Goal: Information Seeking & Learning: Learn about a topic

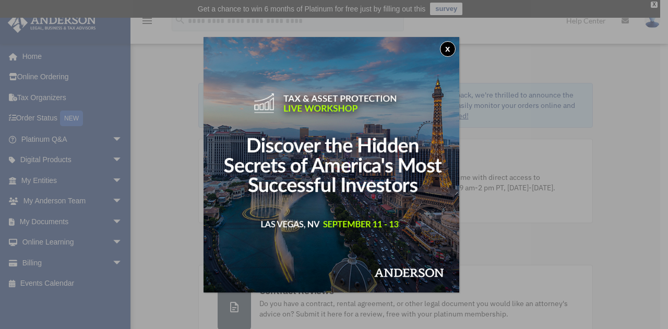
click at [451, 46] on button "x" at bounding box center [448, 49] width 16 height 16
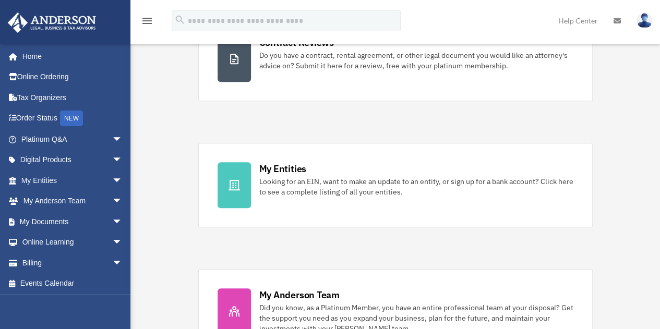
scroll to position [250, 0]
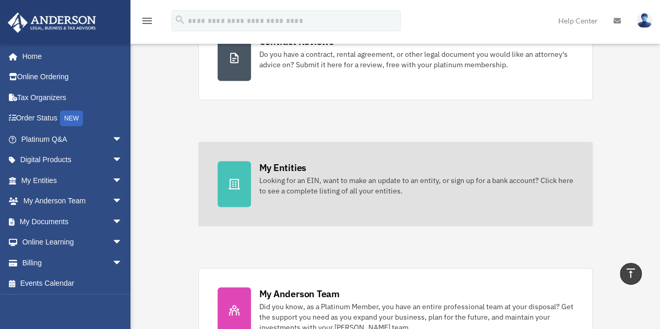
click at [302, 177] on div "Looking for an EIN, want to make an update to an entity, or sign up for a bank …" at bounding box center [416, 185] width 314 height 21
click at [291, 169] on div "My Entities" at bounding box center [282, 167] width 47 height 13
click at [240, 184] on icon at bounding box center [234, 184] width 13 height 13
click at [288, 171] on div "My Entities" at bounding box center [282, 167] width 47 height 13
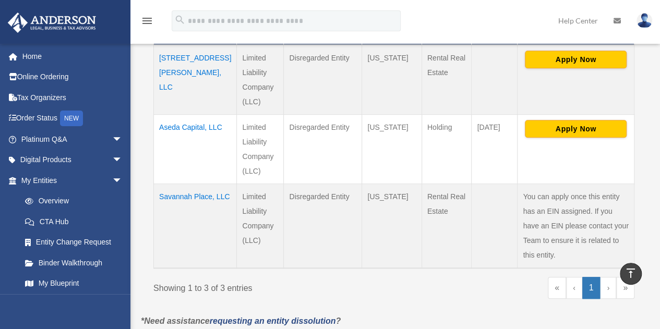
scroll to position [303, 0]
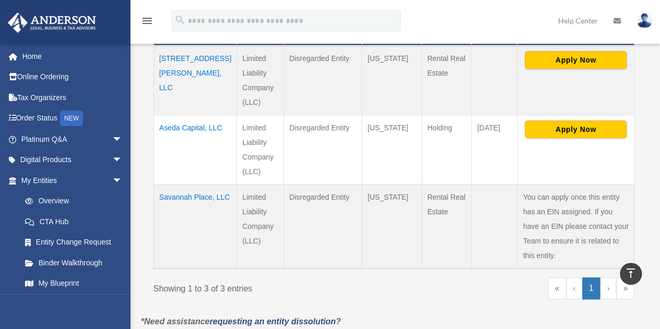
click at [173, 192] on td "Savannah Place, LLC" at bounding box center [195, 226] width 83 height 85
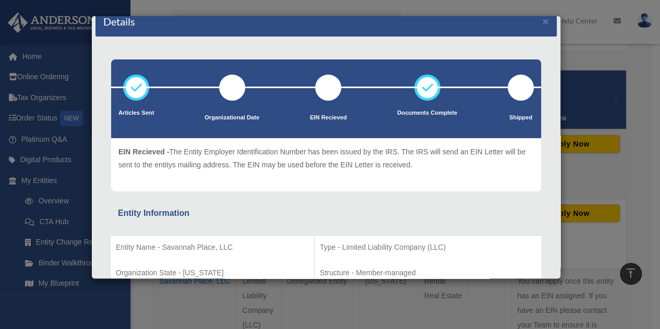
scroll to position [0, 0]
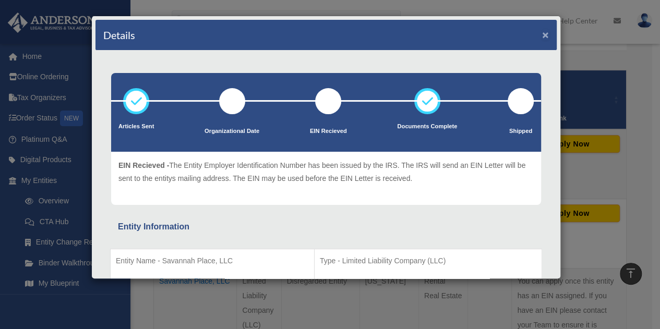
click at [542, 32] on button "×" at bounding box center [545, 34] width 7 height 11
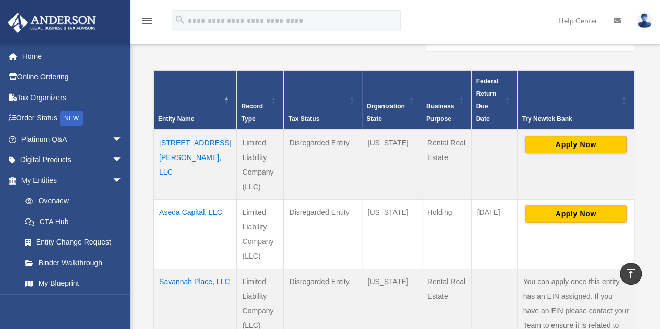
click at [173, 208] on td "Aseda Capital, LLC" at bounding box center [195, 233] width 83 height 69
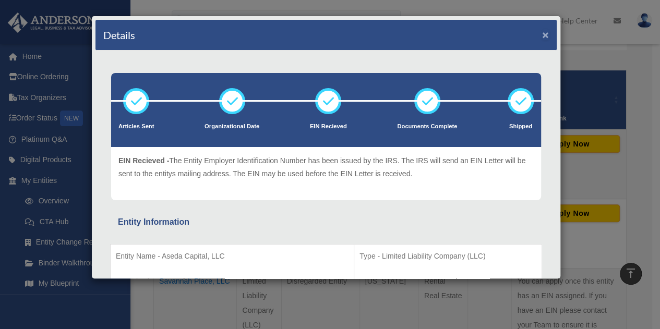
click at [542, 33] on button "×" at bounding box center [545, 34] width 7 height 11
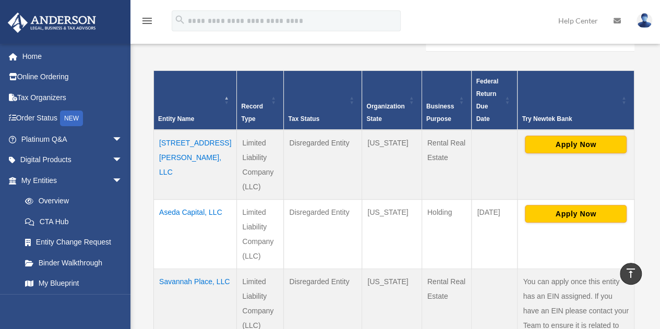
click at [176, 207] on td "Aseda Capital, LLC" at bounding box center [195, 233] width 83 height 69
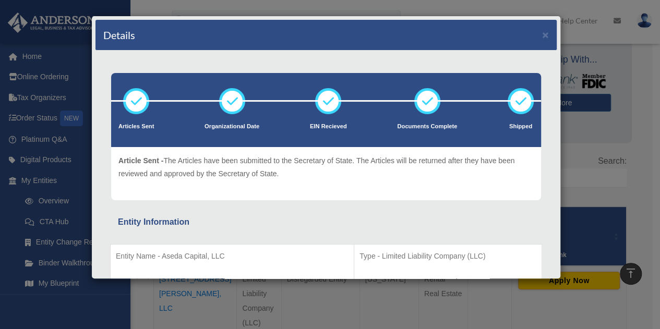
scroll to position [78, 0]
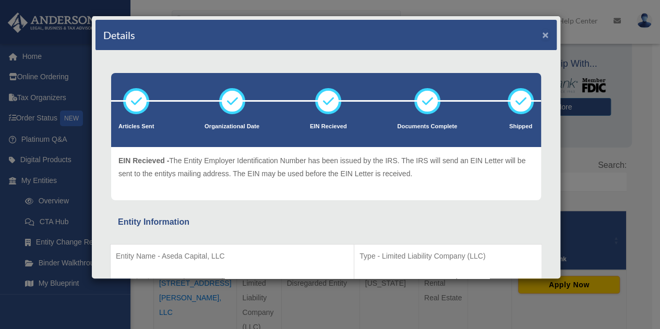
click at [542, 33] on button "×" at bounding box center [545, 34] width 7 height 11
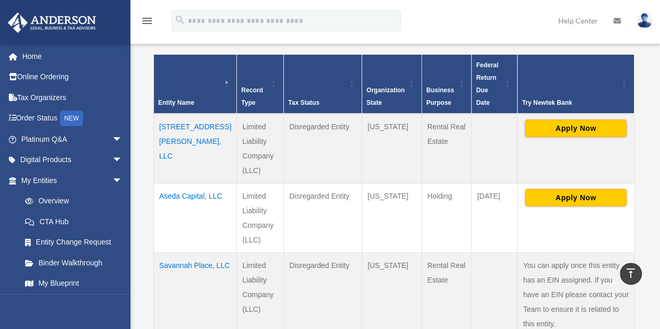
scroll to position [243, 0]
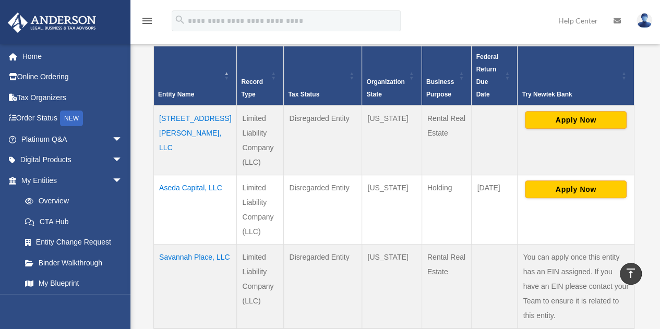
click at [178, 256] on td "Savannah Place, LLC" at bounding box center [195, 286] width 83 height 85
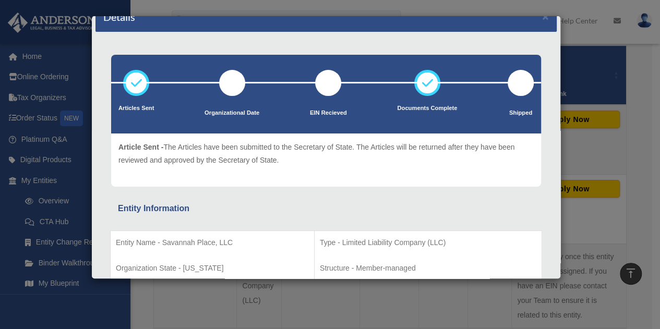
scroll to position [0, 0]
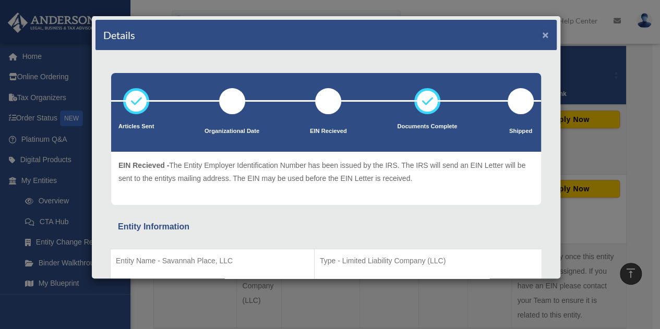
click at [542, 32] on button "×" at bounding box center [545, 34] width 7 height 11
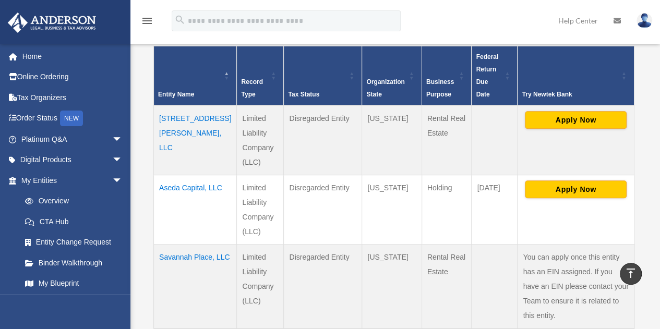
click at [178, 252] on td "Savannah Place, LLC" at bounding box center [195, 286] width 83 height 85
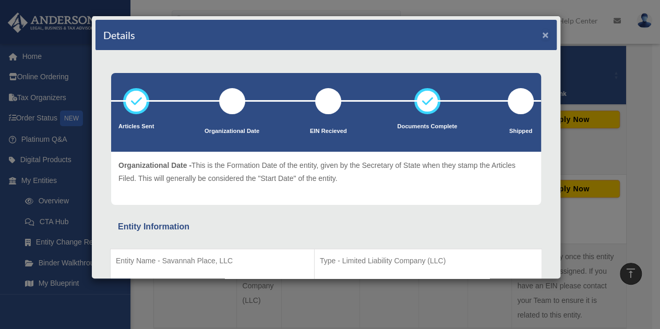
click at [542, 33] on button "×" at bounding box center [545, 34] width 7 height 11
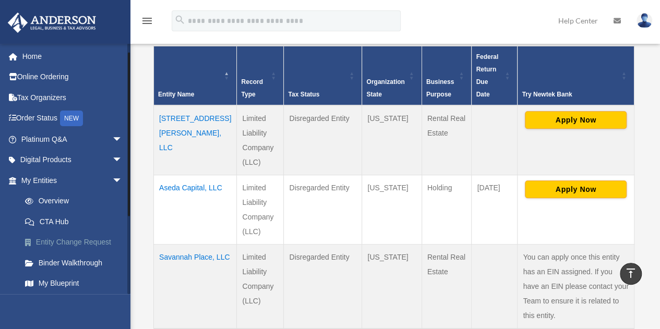
scroll to position [125, 0]
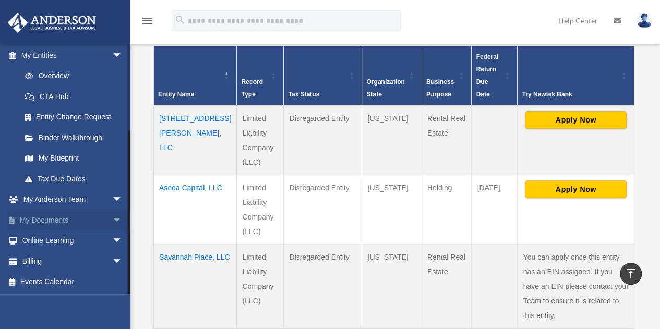
click at [61, 215] on link "My Documents arrow_drop_down" at bounding box center [72, 220] width 131 height 21
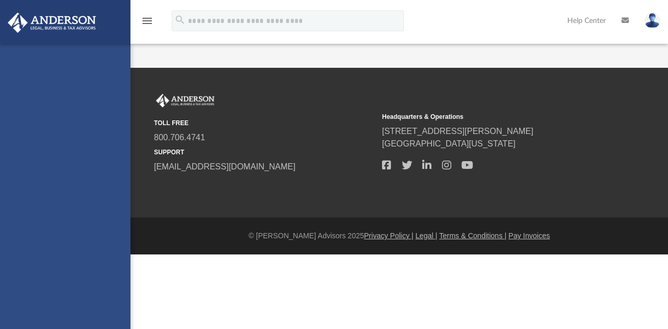
click at [108, 216] on div "[EMAIL_ADDRESS][DOMAIN_NAME] Sign Out [EMAIL_ADDRESS][DOMAIN_NAME] Home Online …" at bounding box center [65, 208] width 131 height 329
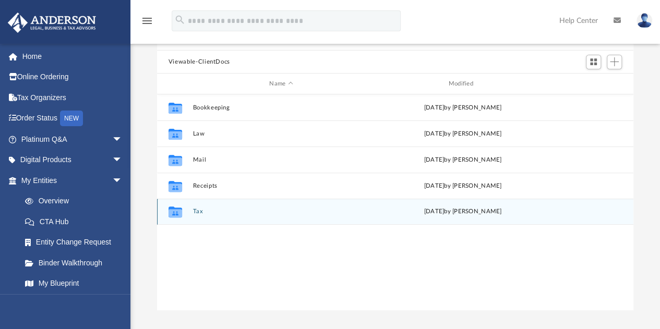
scroll to position [101, 0]
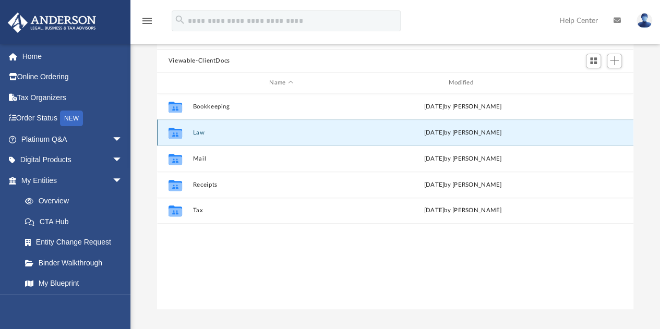
click at [204, 135] on button "Law" at bounding box center [281, 132] width 177 height 7
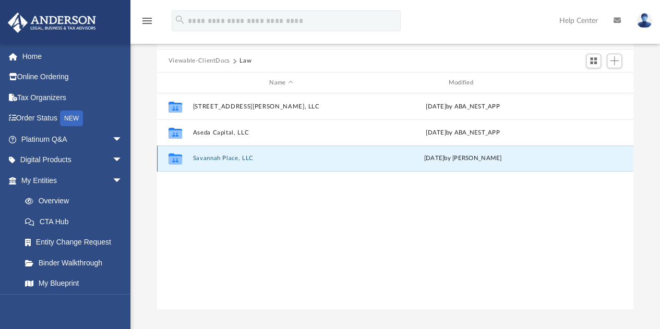
click at [206, 160] on button "Savannah Place, LLC" at bounding box center [281, 159] width 177 height 7
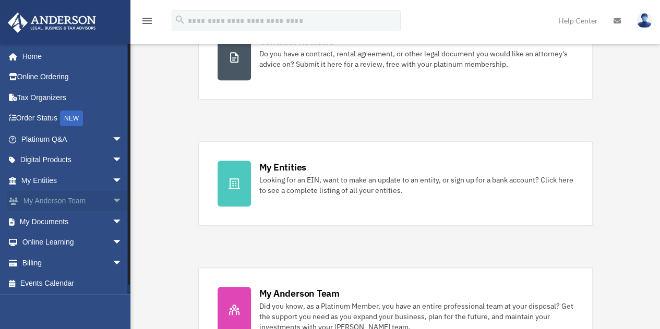
scroll to position [250, 0]
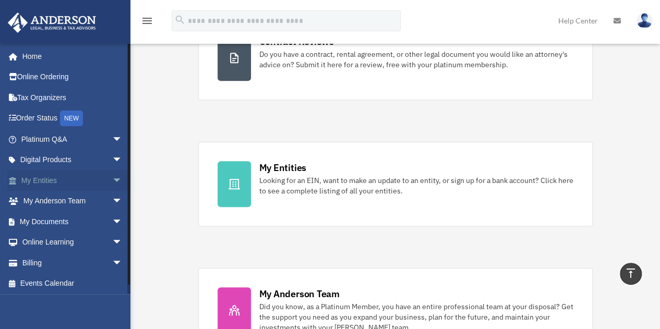
click at [52, 180] on link "My Entities arrow_drop_down" at bounding box center [72, 180] width 131 height 21
click at [112, 180] on span "arrow_drop_down" at bounding box center [122, 180] width 21 height 21
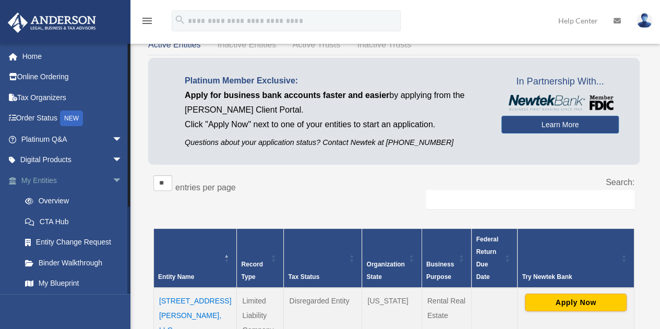
click at [65, 181] on link "My Entities arrow_drop_down" at bounding box center [72, 180] width 131 height 21
click at [112, 176] on span "arrow_drop_down" at bounding box center [122, 180] width 21 height 21
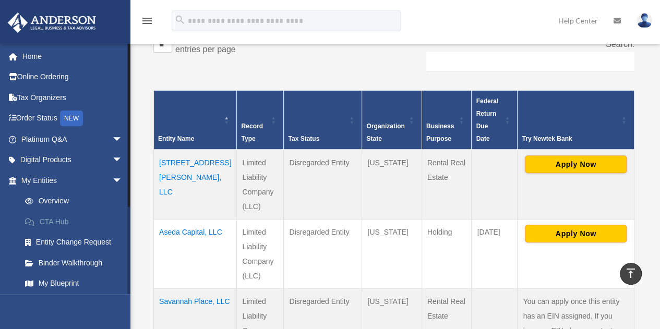
scroll to position [125, 0]
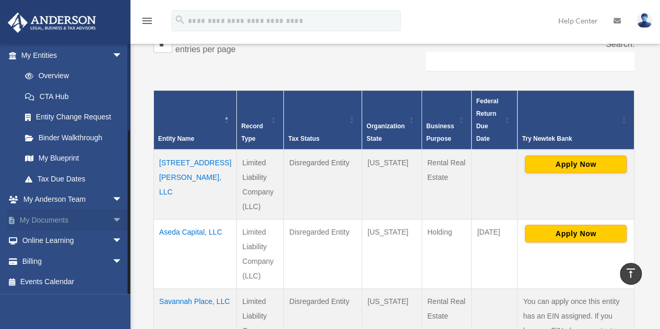
click at [33, 224] on link "My Documents arrow_drop_down" at bounding box center [72, 220] width 131 height 21
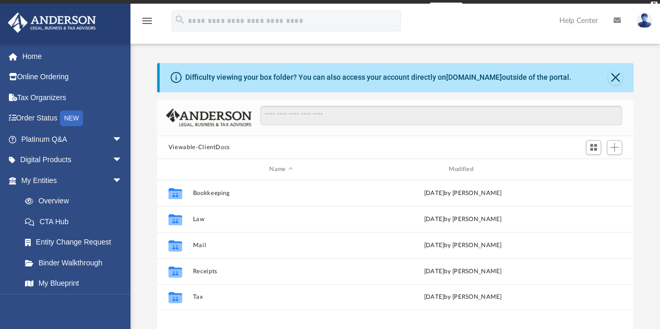
scroll to position [229, 469]
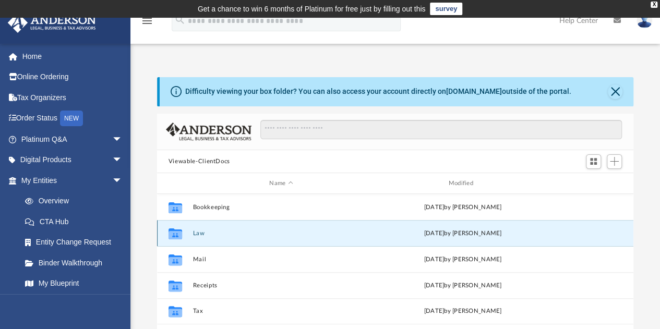
click at [211, 233] on button "Law" at bounding box center [281, 233] width 177 height 7
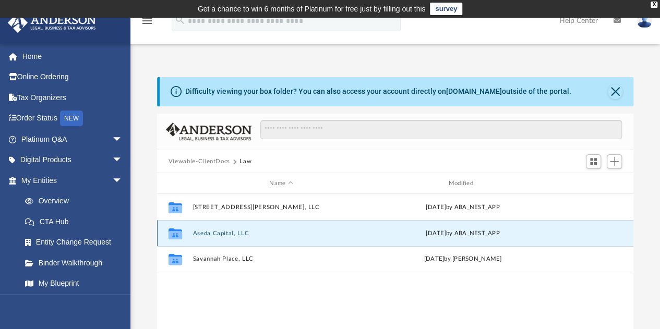
click at [220, 232] on button "Aseda Capital, LLC" at bounding box center [281, 233] width 177 height 7
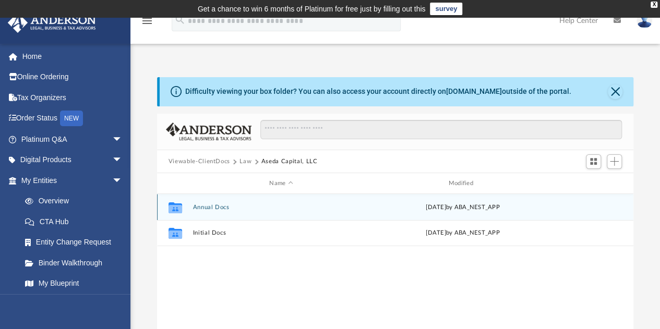
click at [212, 207] on button "Annual Docs" at bounding box center [281, 207] width 177 height 7
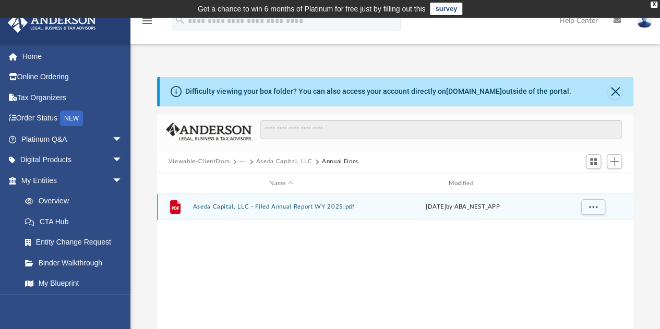
click at [219, 205] on button "Aseda Capital, LLC - Filed Annual Report WY 2025.pdf" at bounding box center [281, 207] width 177 height 7
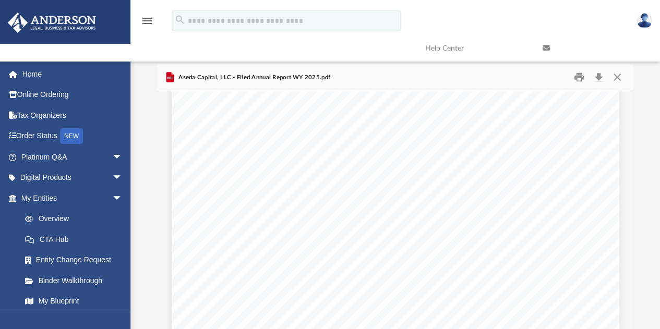
scroll to position [921, 0]
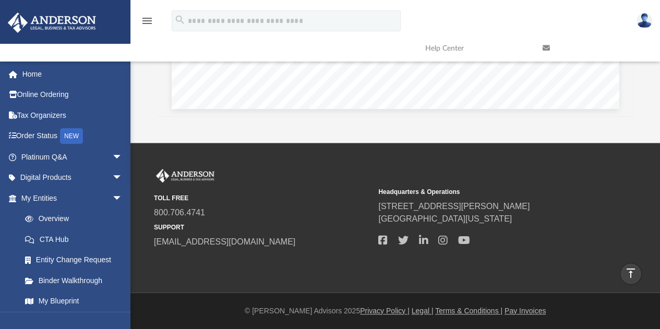
click at [252, 266] on div "TOLL FREE 800.706.4741 SUPPORT info@andersonadvisors.com Headquarters & Operati…" at bounding box center [395, 218] width 499 height 98
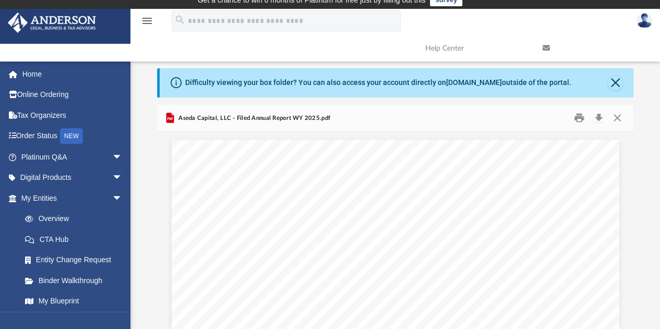
scroll to position [0, 0]
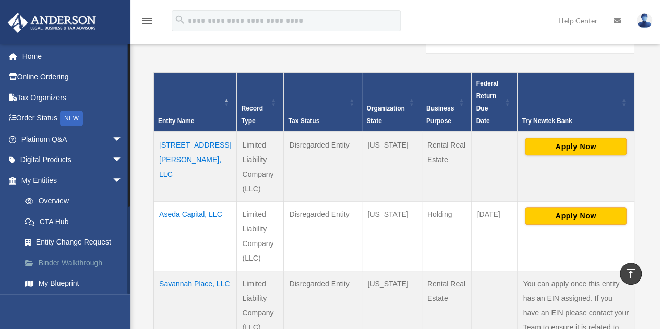
scroll to position [125, 0]
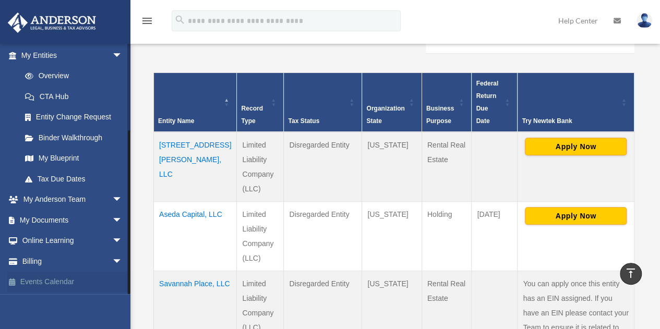
click at [50, 278] on link "Events Calendar" at bounding box center [72, 282] width 131 height 21
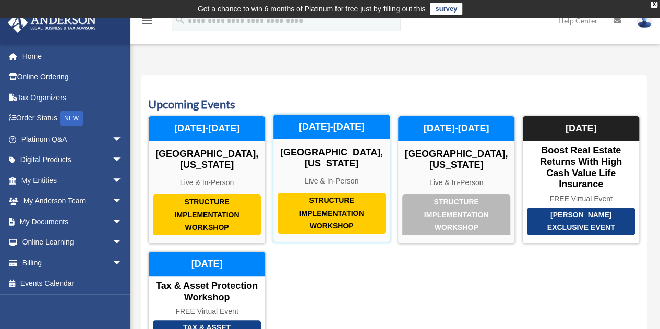
click at [327, 214] on div "Structure Implementation Workshop" at bounding box center [332, 213] width 108 height 41
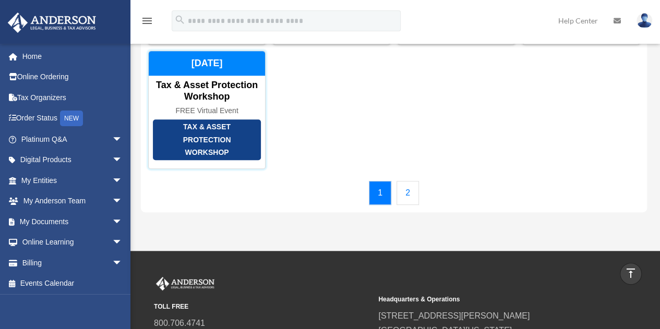
scroll to position [198, 0]
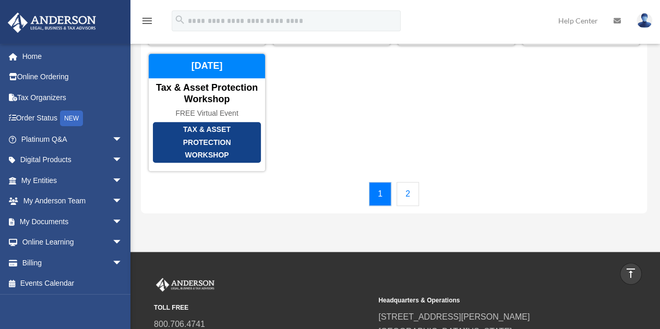
click at [411, 192] on link "2" at bounding box center [408, 194] width 22 height 24
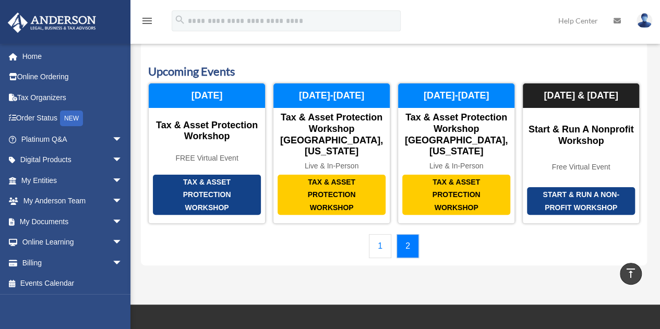
scroll to position [0, 0]
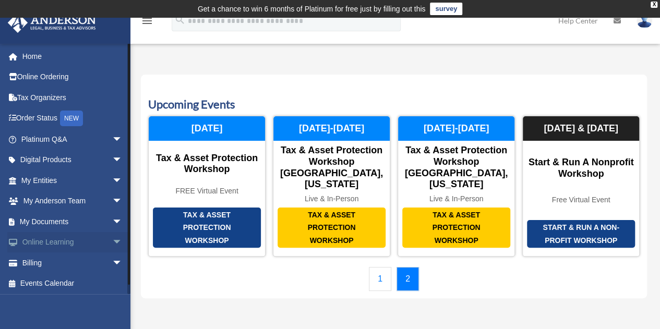
click at [46, 242] on link "Online Learning arrow_drop_down" at bounding box center [72, 242] width 131 height 21
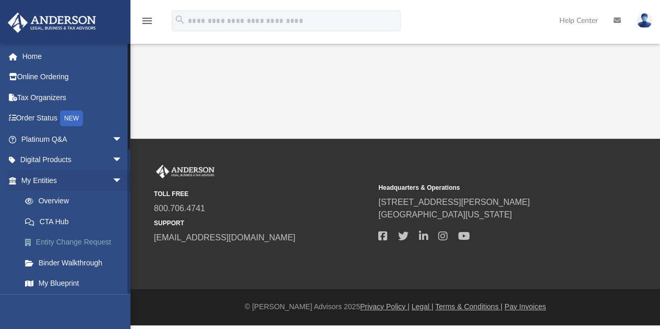
click at [105, 240] on div "awiredu@me.com Sign Out awiredu@me.com Home Online Ordering Tax Organizers Orde…" at bounding box center [65, 207] width 131 height 329
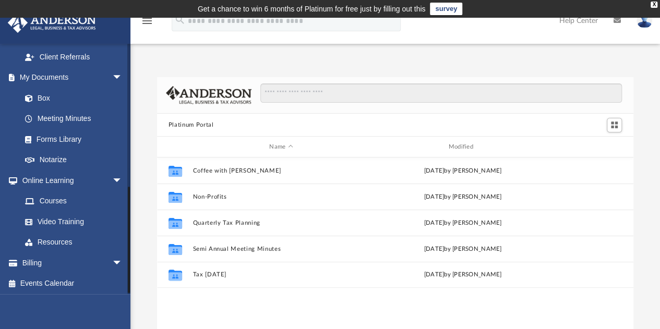
scroll to position [332, 0]
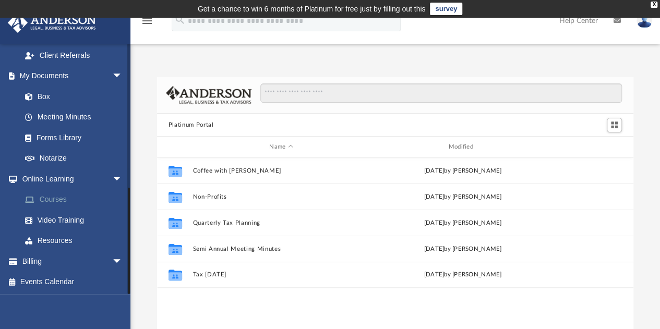
click at [57, 196] on link "Courses" at bounding box center [77, 200] width 124 height 21
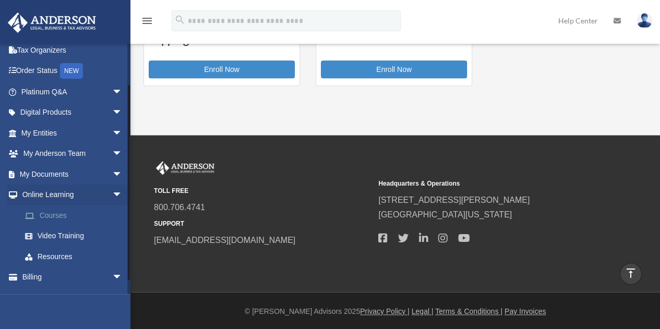
scroll to position [48, 0]
click at [82, 236] on link "Video Training" at bounding box center [77, 236] width 124 height 21
click at [65, 232] on link "Video Training" at bounding box center [77, 236] width 124 height 21
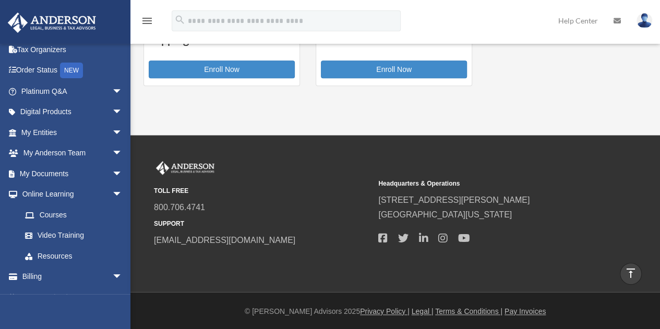
scroll to position [438, 0]
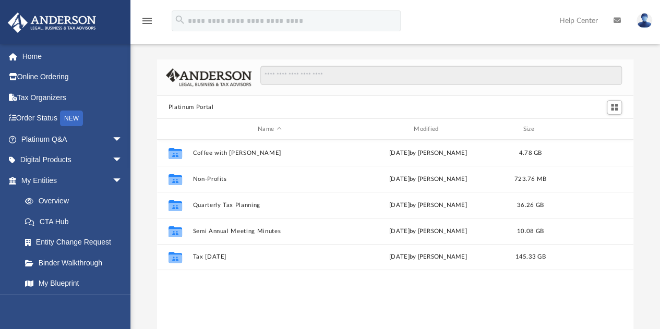
scroll to position [229, 469]
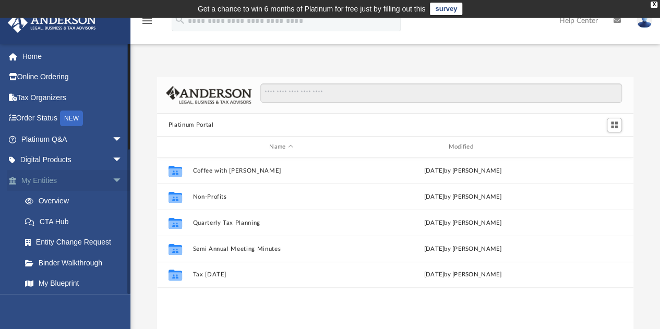
click at [112, 181] on span "arrow_drop_down" at bounding box center [122, 180] width 21 height 21
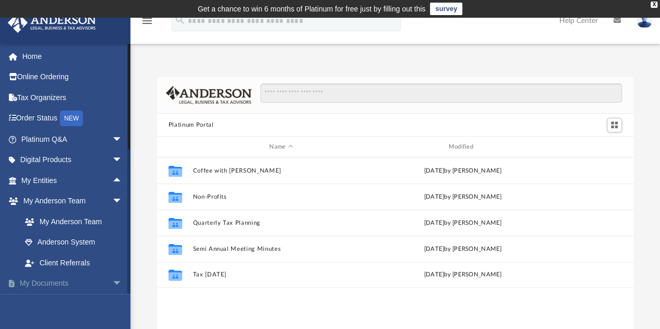
click at [81, 280] on link "My Documents arrow_drop_down" at bounding box center [72, 284] width 131 height 21
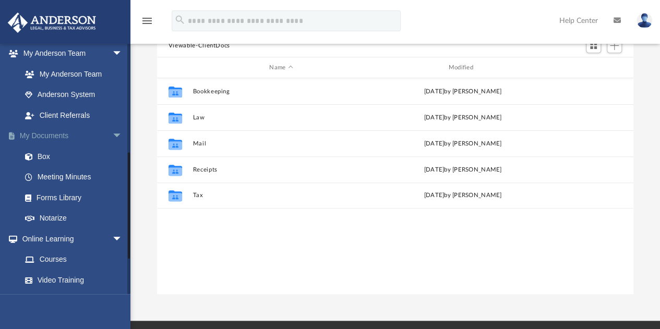
scroll to position [208, 0]
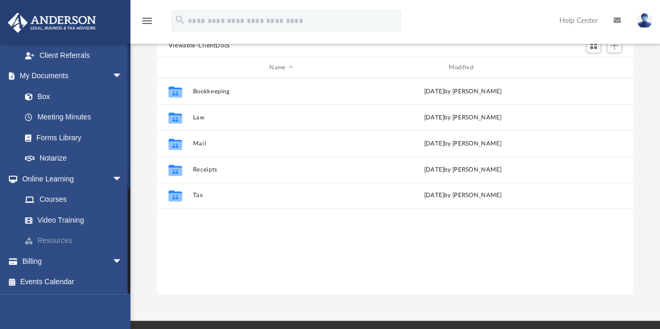
click at [67, 240] on link "Resources" at bounding box center [77, 241] width 124 height 21
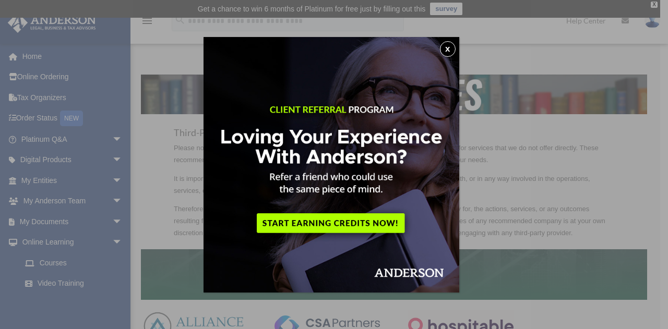
click at [450, 49] on button "x" at bounding box center [448, 49] width 16 height 16
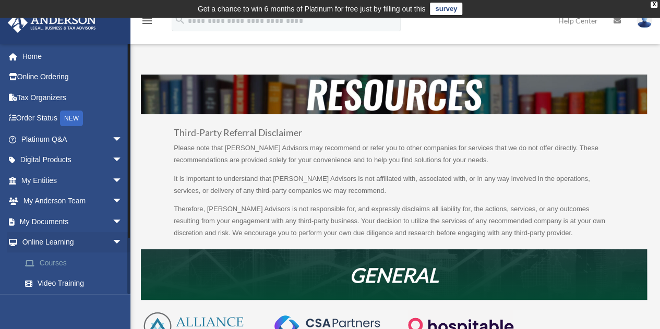
click at [64, 261] on link "Courses" at bounding box center [77, 263] width 124 height 21
click at [48, 262] on link "Courses" at bounding box center [77, 263] width 124 height 21
click at [50, 263] on link "Courses" at bounding box center [77, 263] width 124 height 21
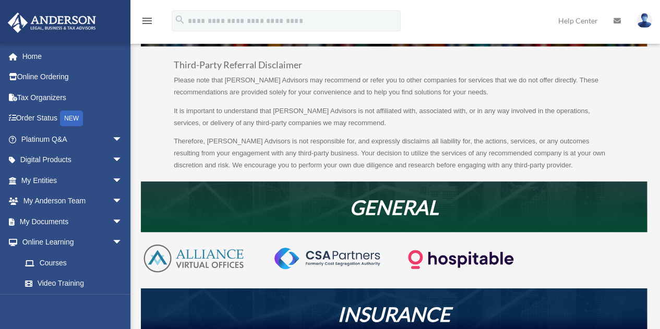
scroll to position [73, 0]
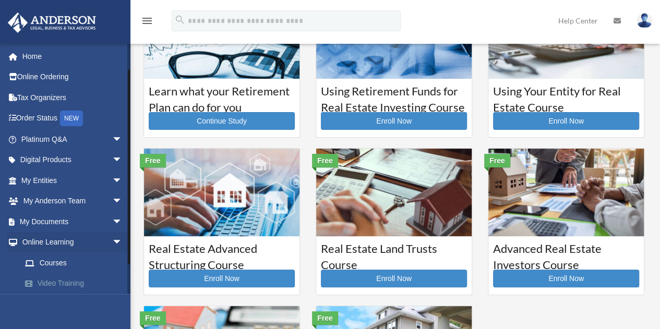
scroll to position [64, 0]
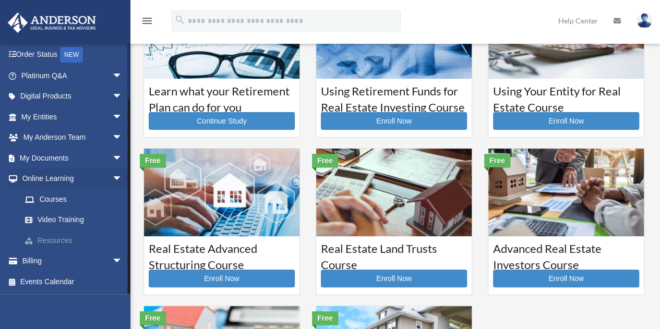
click at [73, 242] on link "Resources" at bounding box center [77, 240] width 124 height 21
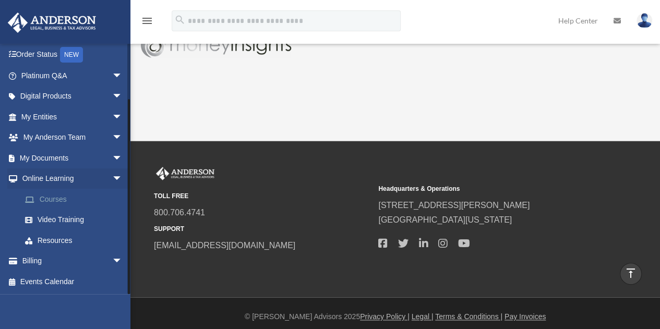
scroll to position [661, 0]
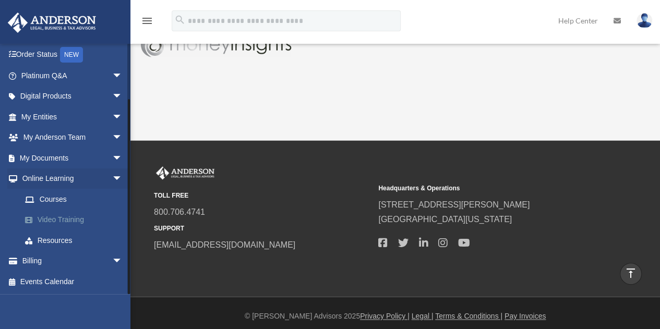
click at [71, 216] on link "Video Training" at bounding box center [77, 220] width 124 height 21
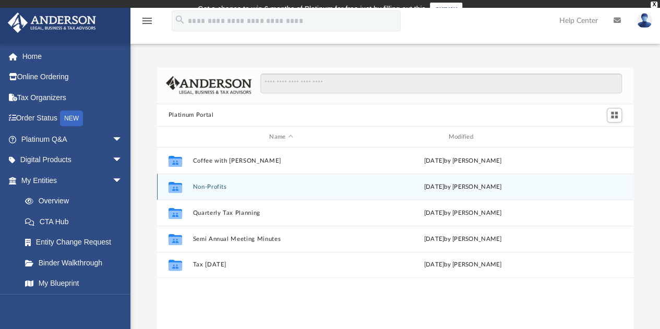
scroll to position [229, 469]
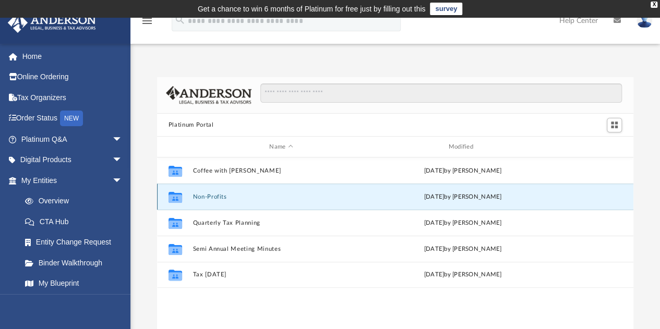
click at [210, 199] on button "Non-Profits" at bounding box center [281, 197] width 177 height 7
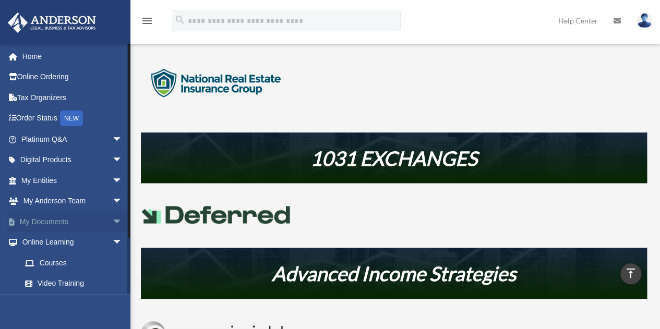
scroll to position [64, 0]
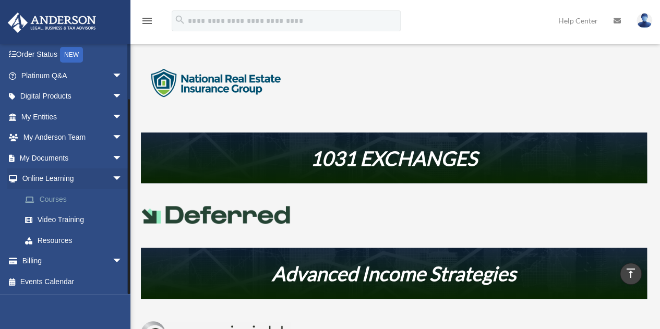
click at [57, 199] on link "Courses" at bounding box center [77, 199] width 124 height 21
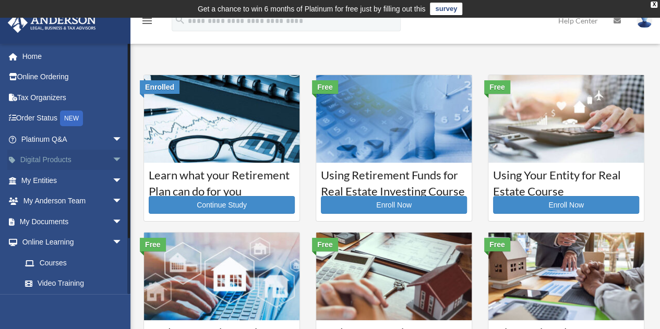
click at [77, 159] on link "Digital Products arrow_drop_down" at bounding box center [72, 160] width 131 height 21
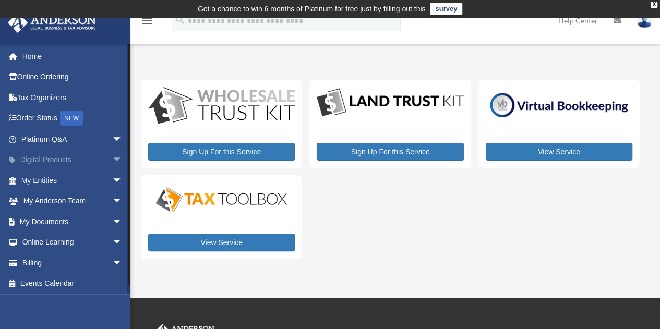
click at [112, 155] on span "arrow_drop_down" at bounding box center [122, 160] width 21 height 21
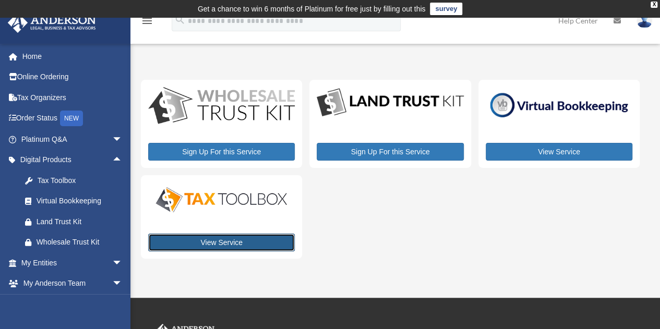
click at [218, 236] on link "View Service" at bounding box center [221, 243] width 147 height 18
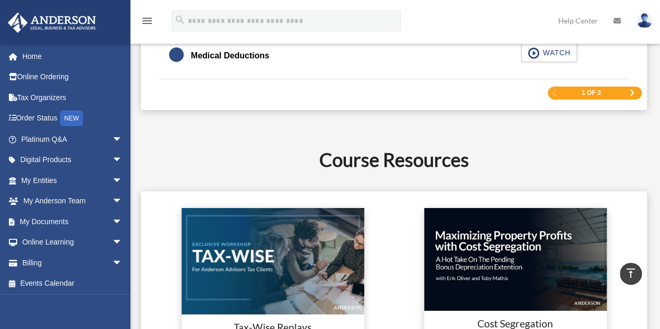
scroll to position [1740, 0]
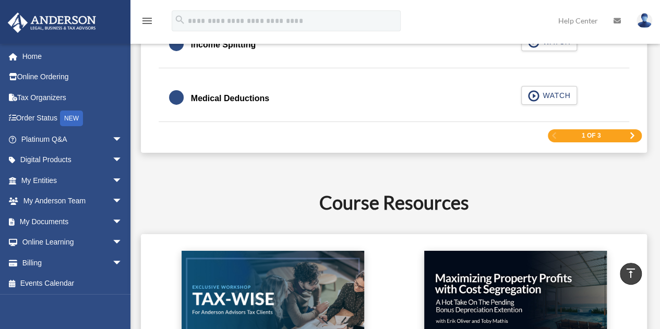
click at [630, 133] on span "Next Page" at bounding box center [633, 136] width 6 height 6
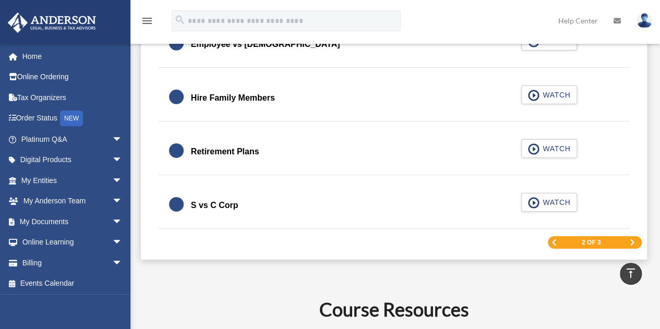
scroll to position [1594, 0]
click at [633, 239] on span "Next Page" at bounding box center [633, 242] width 6 height 6
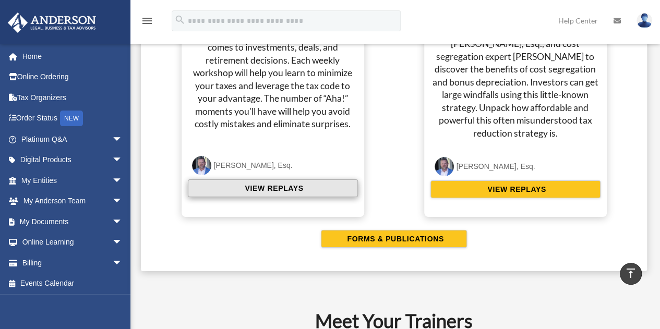
scroll to position [1887, 0]
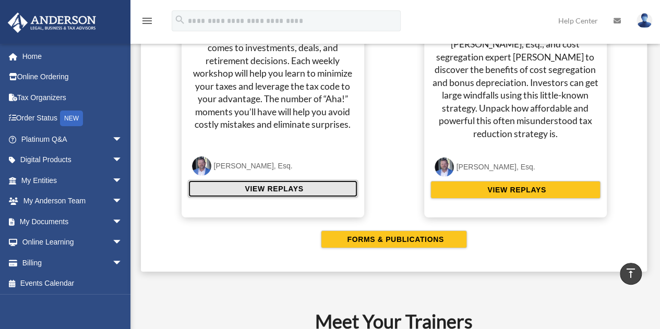
click at [260, 184] on span "VIEW REPLAYS" at bounding box center [273, 189] width 62 height 10
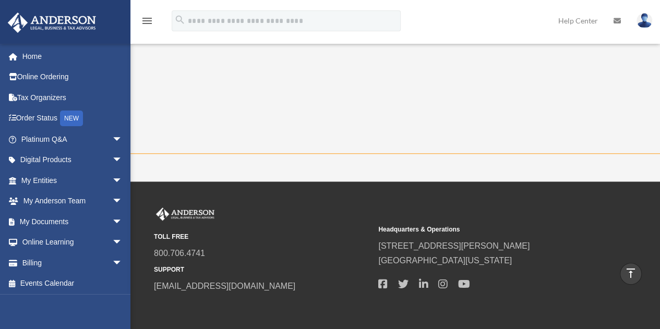
scroll to position [318, 0]
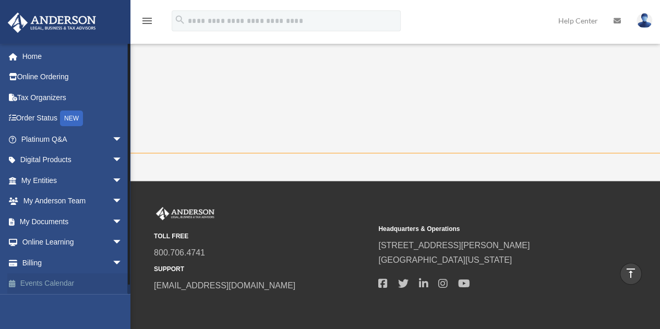
click at [68, 282] on link "Events Calendar" at bounding box center [72, 284] width 131 height 21
click at [40, 282] on link "Events Calendar" at bounding box center [72, 284] width 131 height 21
click at [41, 284] on link "Events Calendar" at bounding box center [72, 284] width 131 height 21
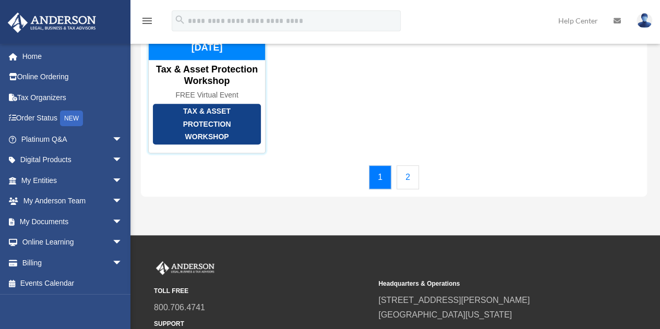
scroll to position [226, 0]
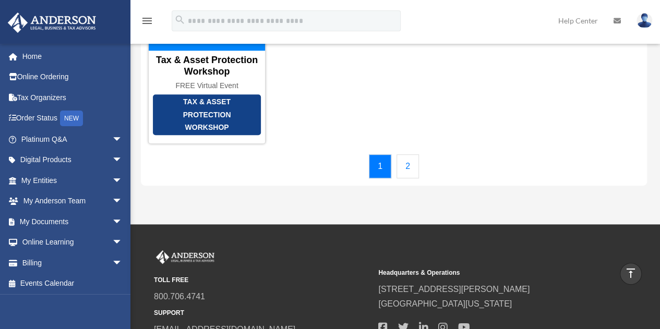
click at [409, 162] on link "2" at bounding box center [408, 167] width 22 height 24
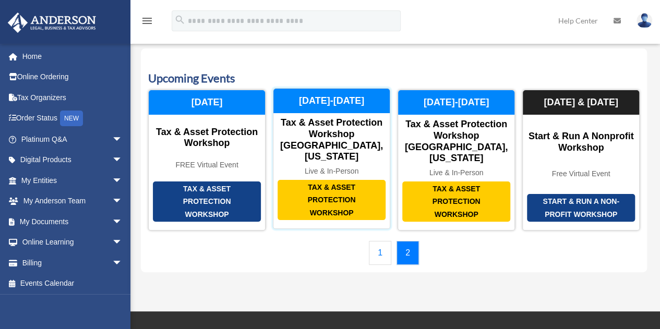
scroll to position [38, 0]
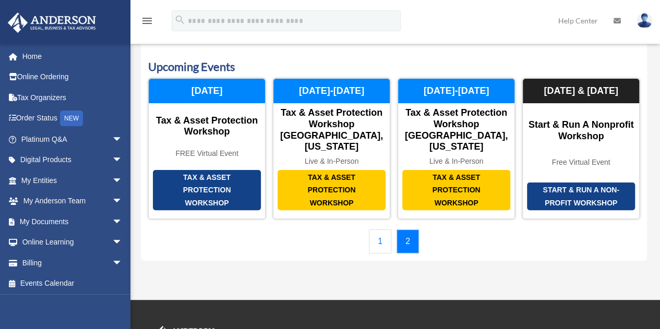
click at [381, 230] on link "1" at bounding box center [380, 242] width 22 height 24
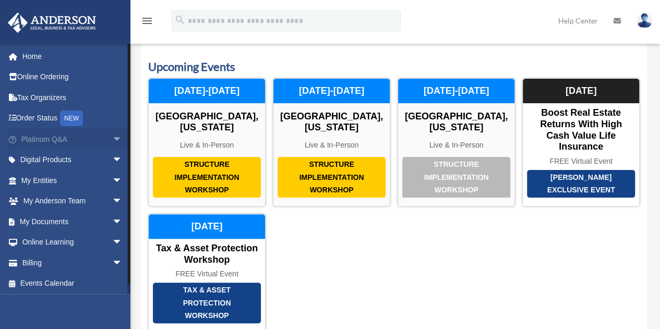
click at [61, 138] on link "Platinum Q&A arrow_drop_down" at bounding box center [72, 139] width 131 height 21
click at [112, 132] on span "arrow_drop_down" at bounding box center [122, 139] width 21 height 21
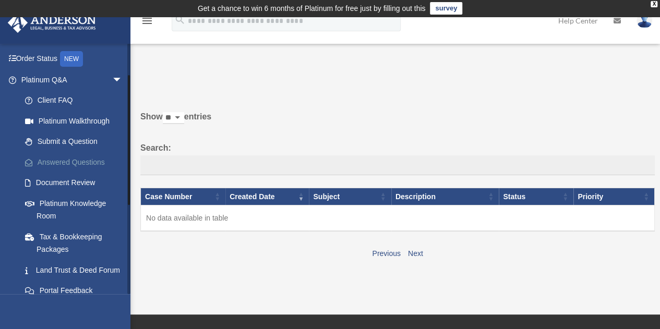
scroll to position [59, 0]
click at [87, 205] on link "Platinum Knowledge Room" at bounding box center [77, 210] width 124 height 33
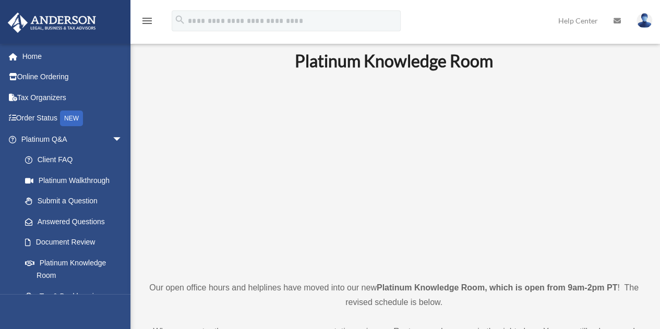
scroll to position [26, 0]
click at [208, 196] on p at bounding box center [394, 175] width 491 height 181
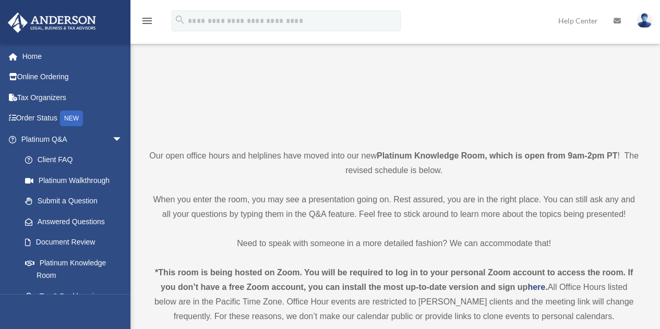
scroll to position [158, 0]
